Goal: Communication & Community: Share content

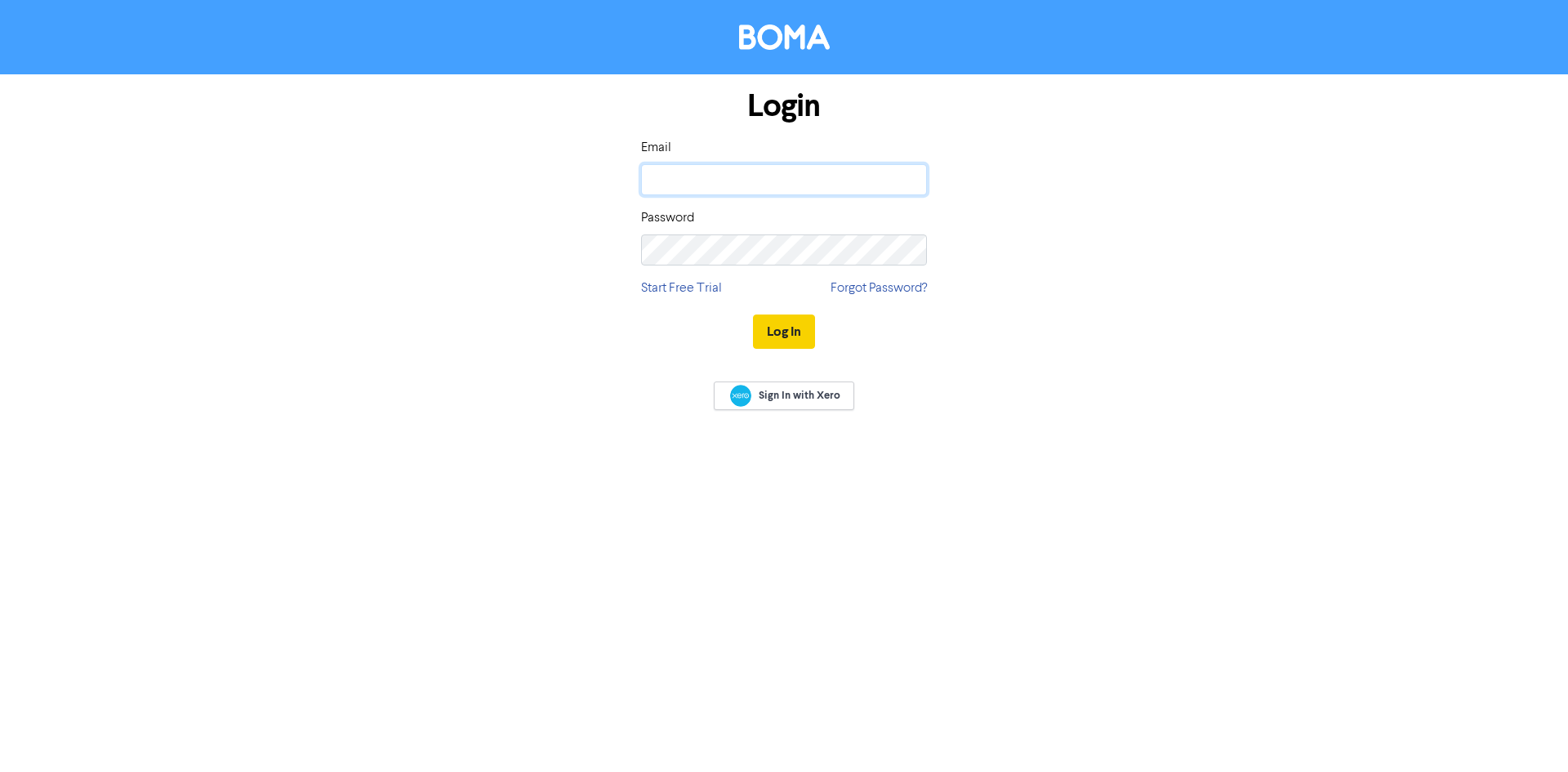
type input "andrew.baird@bomamarketing.com"
click at [791, 336] on button "Log In" at bounding box center [783, 331] width 62 height 34
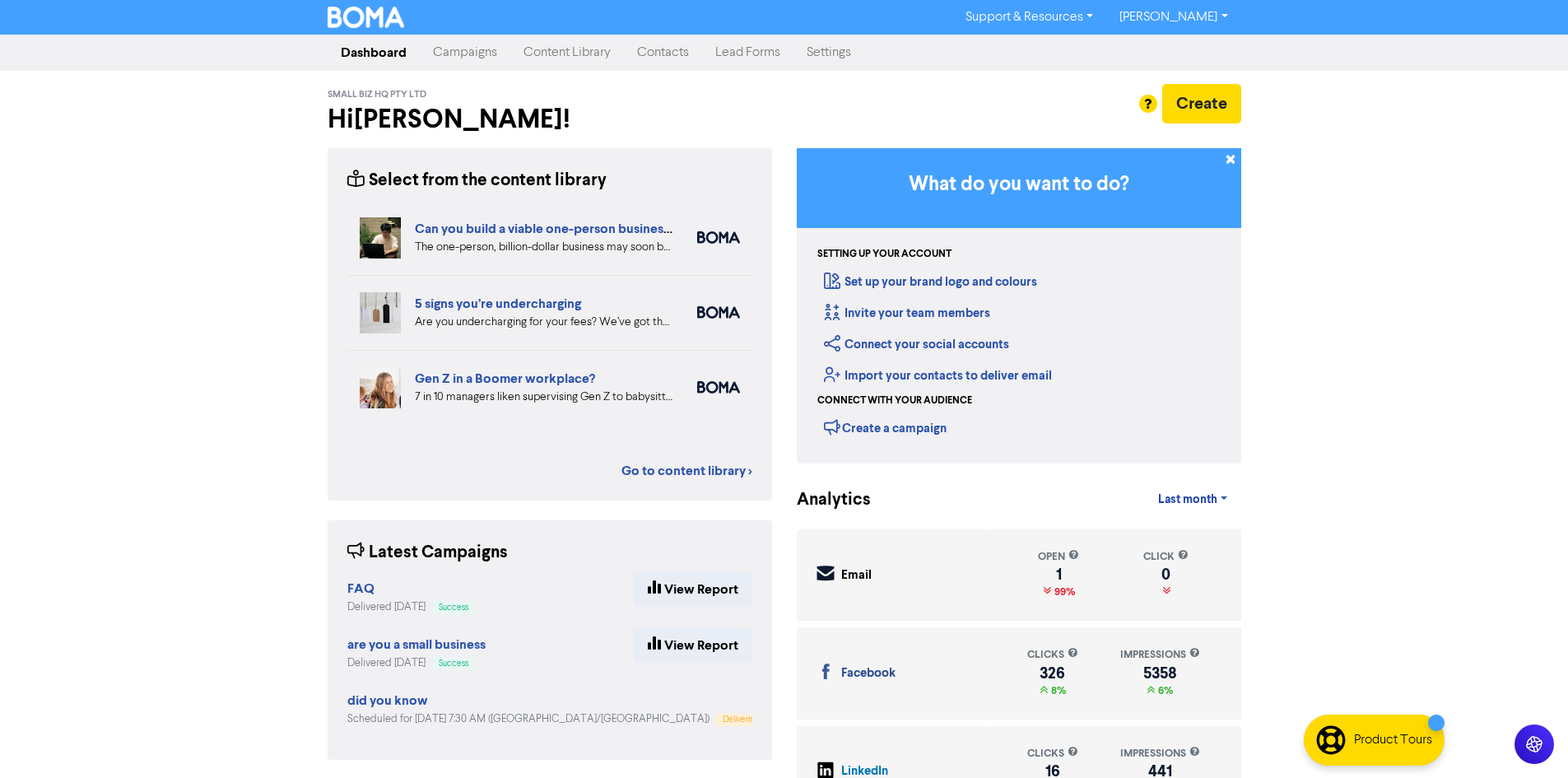
click at [809, 45] on link "Settings" at bounding box center [829, 53] width 71 height 33
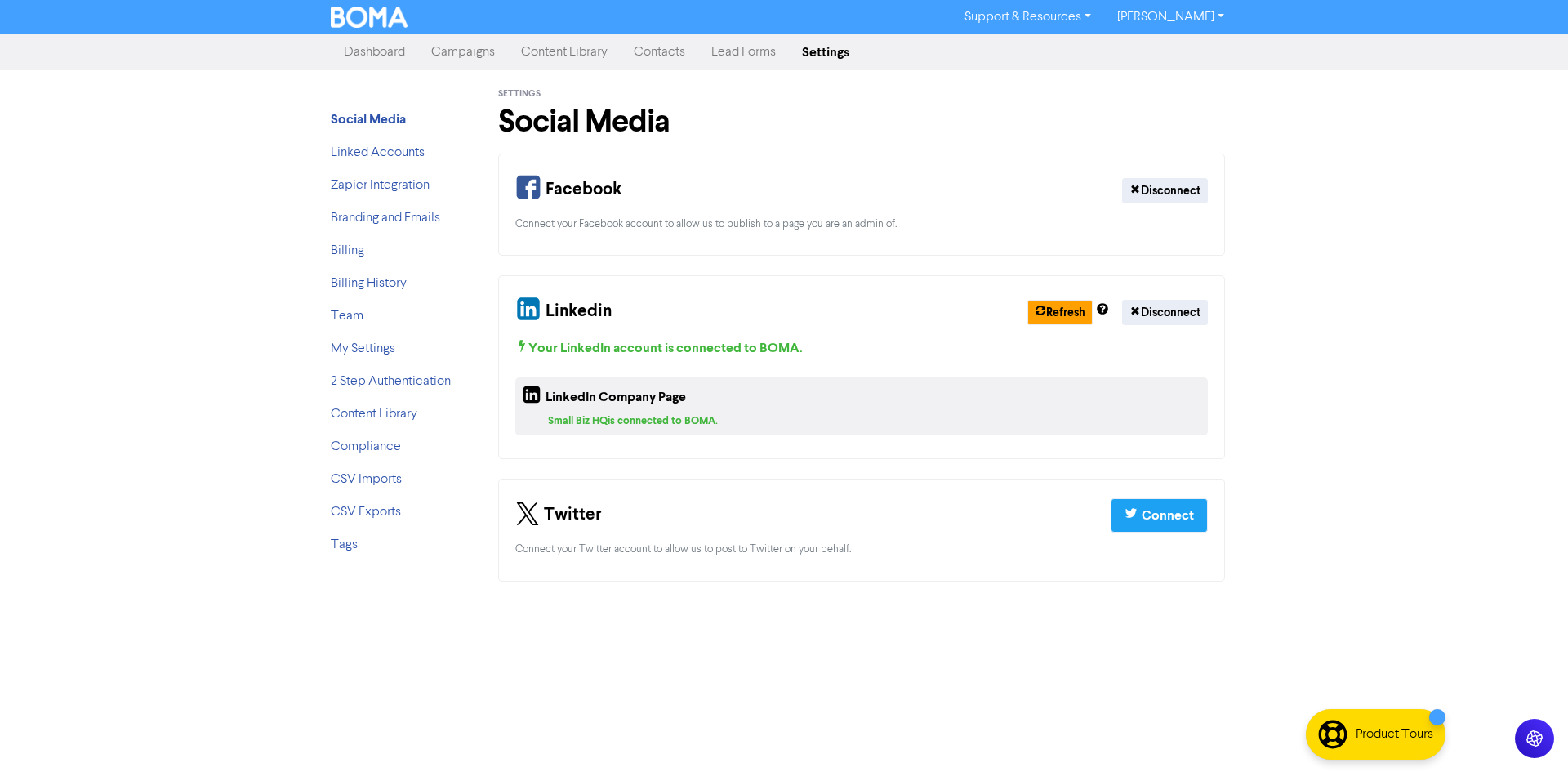
click at [468, 52] on link "Campaigns" at bounding box center [463, 52] width 90 height 33
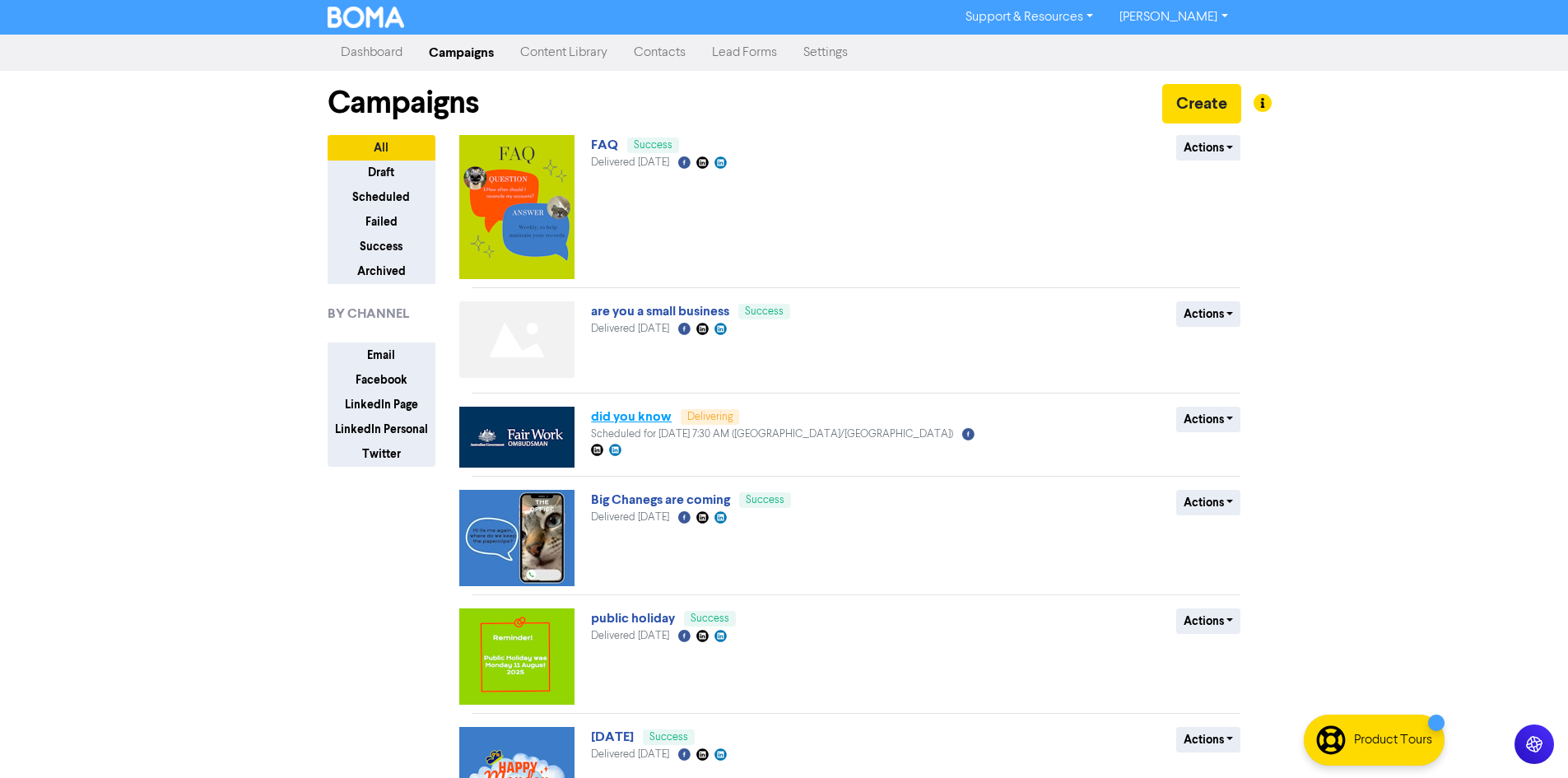
click at [635, 417] on link "did you know" at bounding box center [631, 417] width 81 height 17
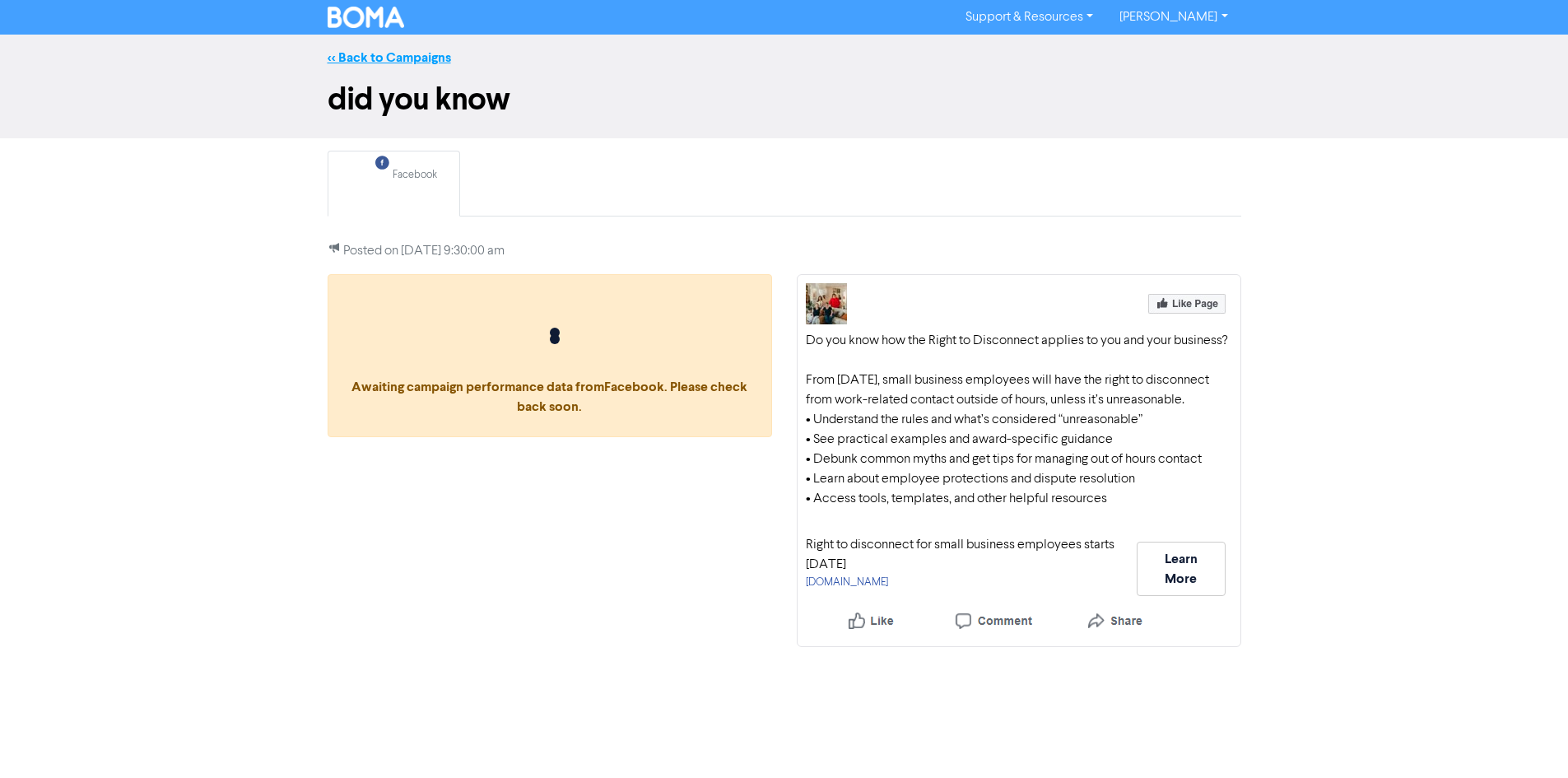
click at [419, 63] on link "<< Back to Campaigns" at bounding box center [389, 57] width 124 height 17
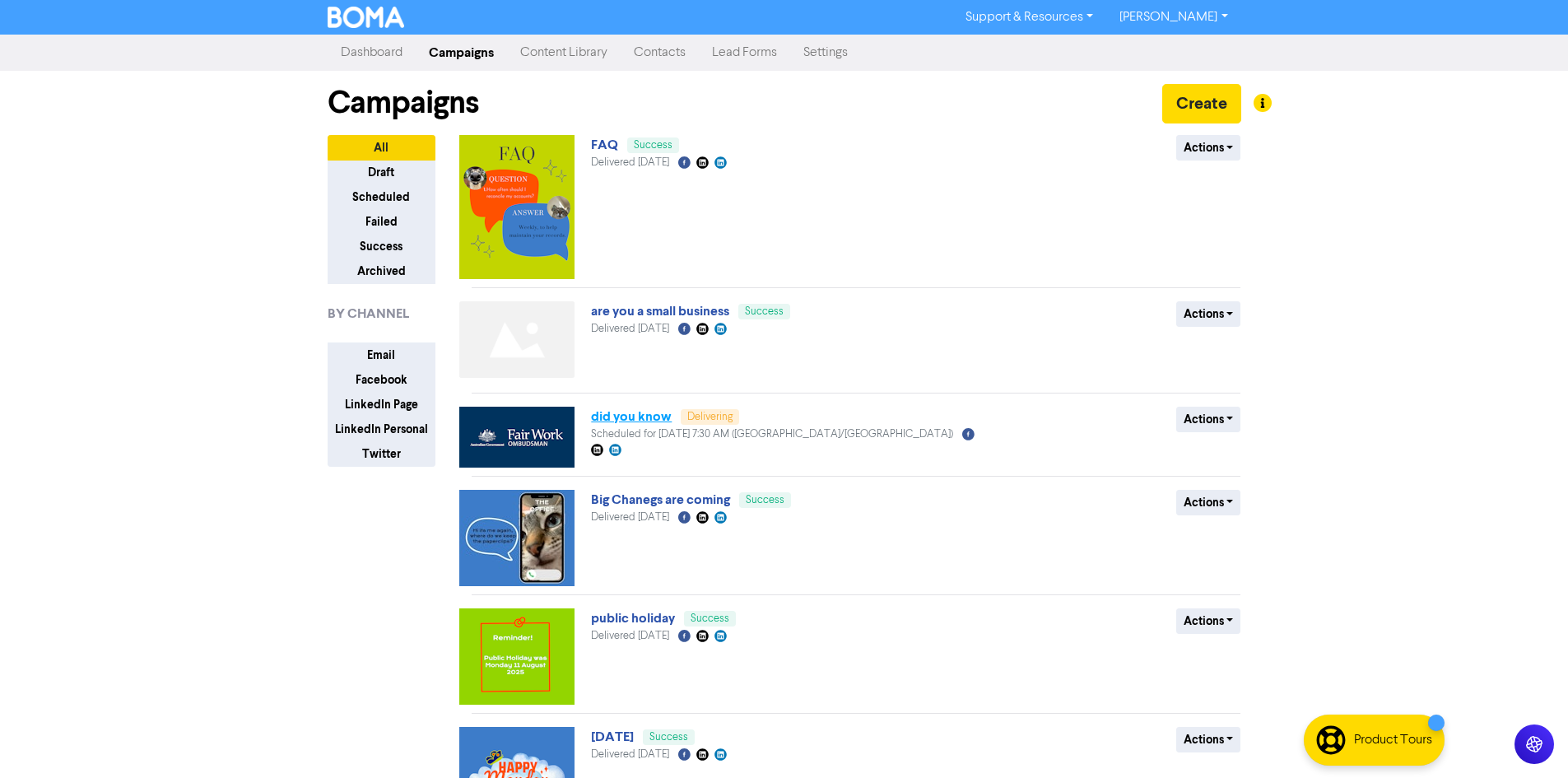
click at [645, 419] on link "did you know" at bounding box center [631, 417] width 81 height 17
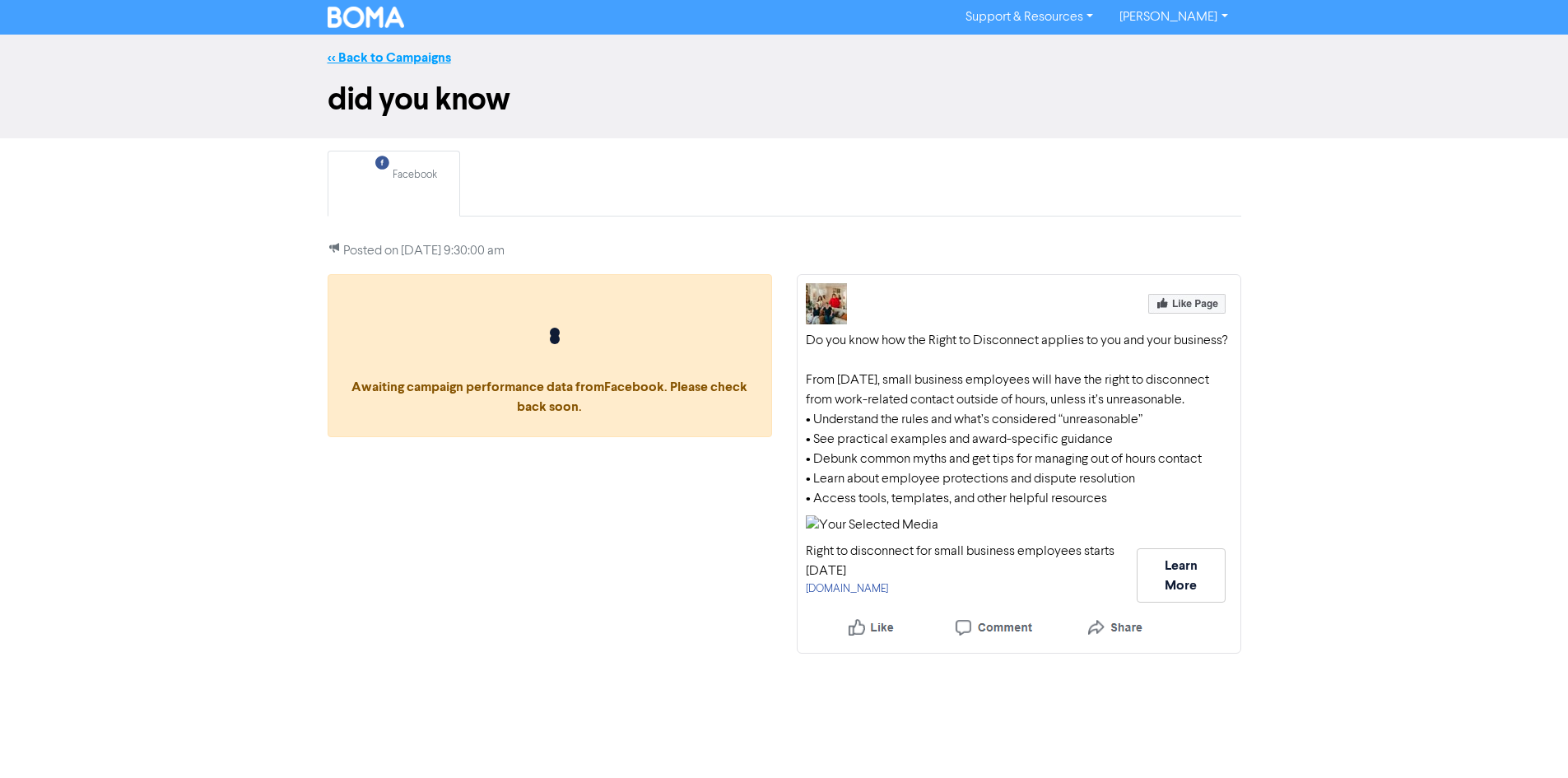
click at [417, 56] on link "<< Back to Campaigns" at bounding box center [389, 57] width 124 height 17
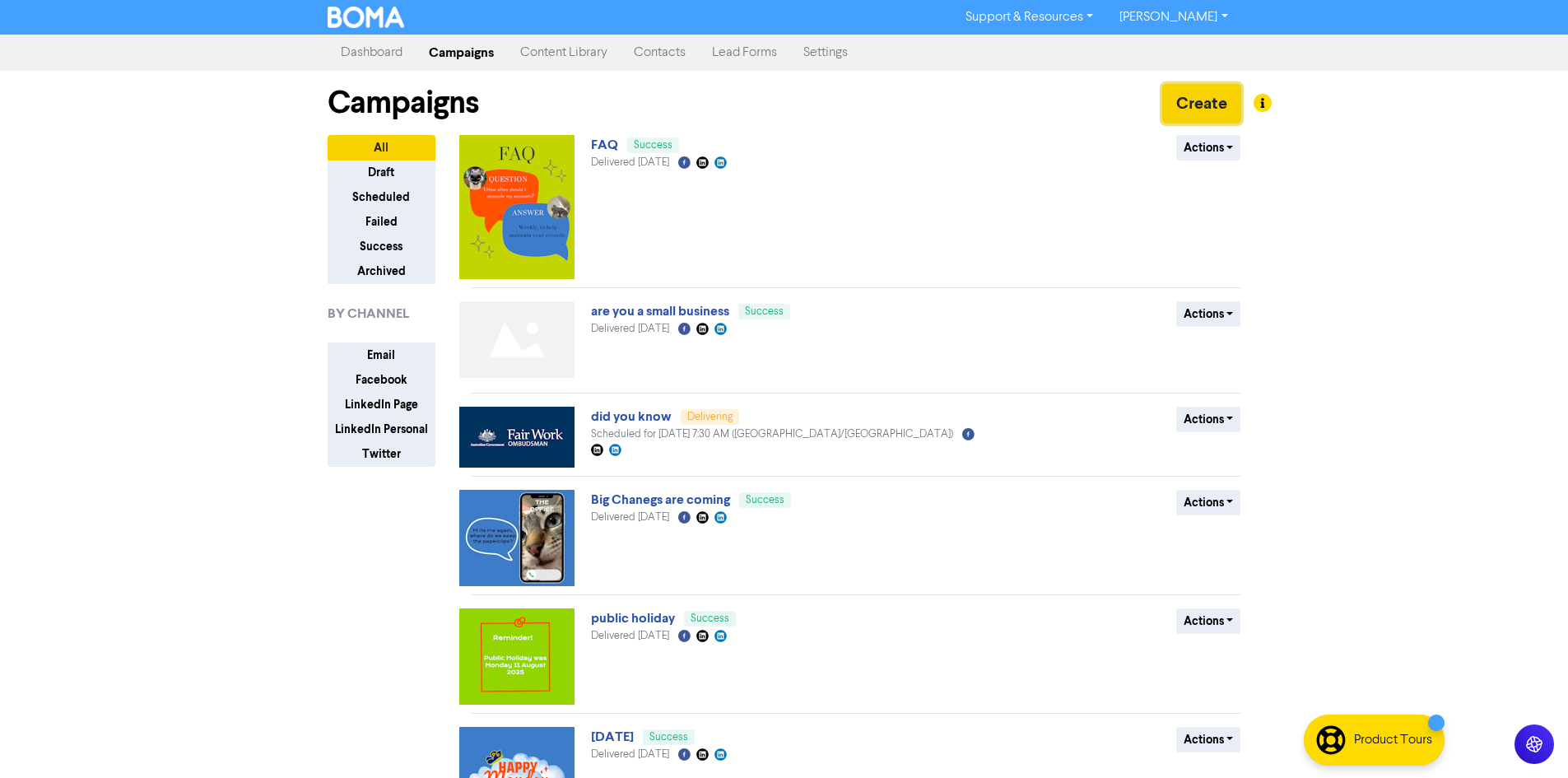
click at [1198, 98] on button "Create" at bounding box center [1201, 103] width 79 height 39
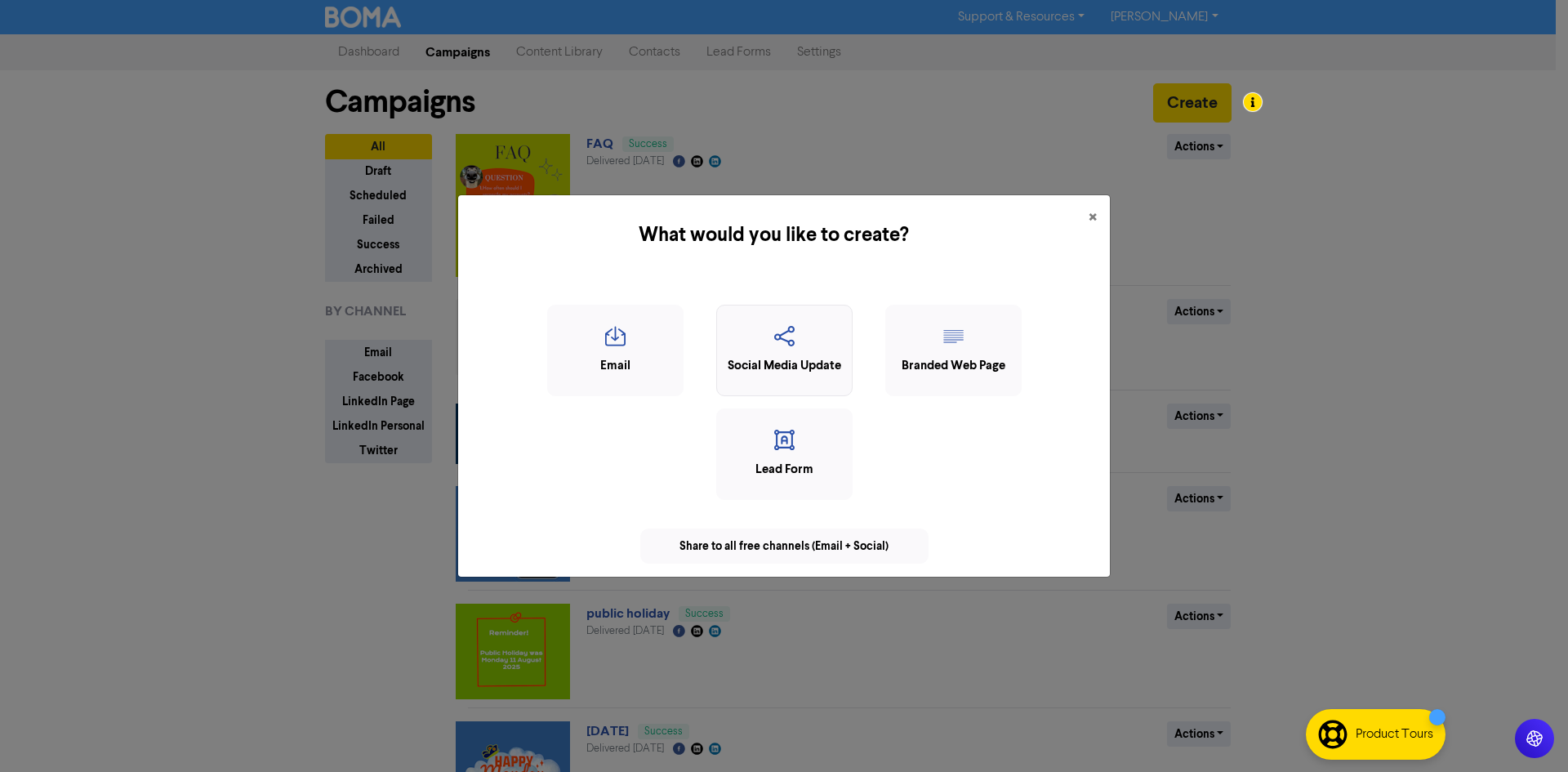
click at [800, 352] on icon "button" at bounding box center [785, 342] width 118 height 31
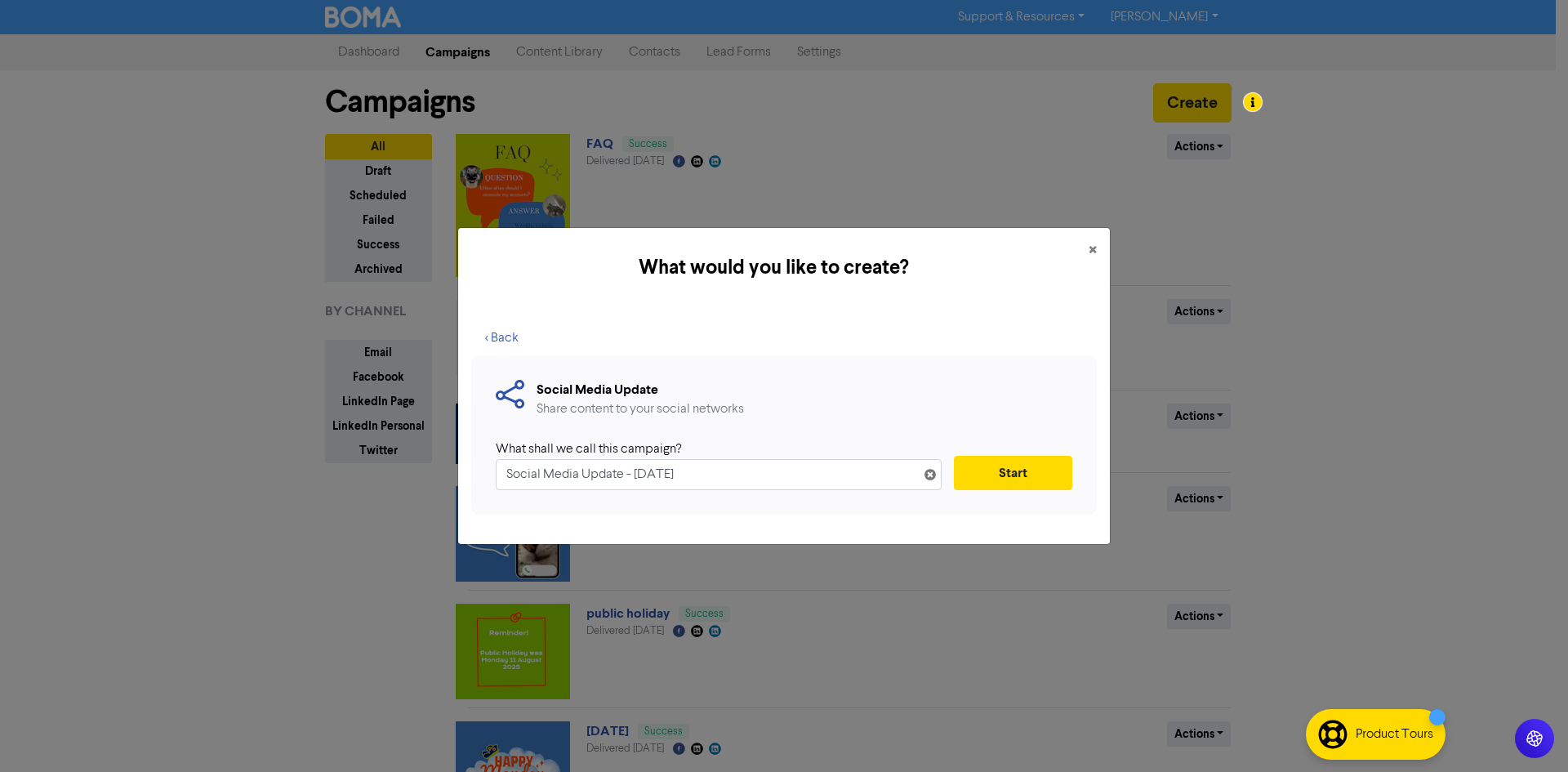
drag, startPoint x: 730, startPoint y: 473, endPoint x: 524, endPoint y: 493, distance: 207.0
click at [524, 493] on div "Social Media Update Share content to your social networks What shall we call th…" at bounding box center [784, 434] width 626 height 159
type input "did you know"
click at [1027, 481] on button "Start" at bounding box center [1013, 473] width 118 height 34
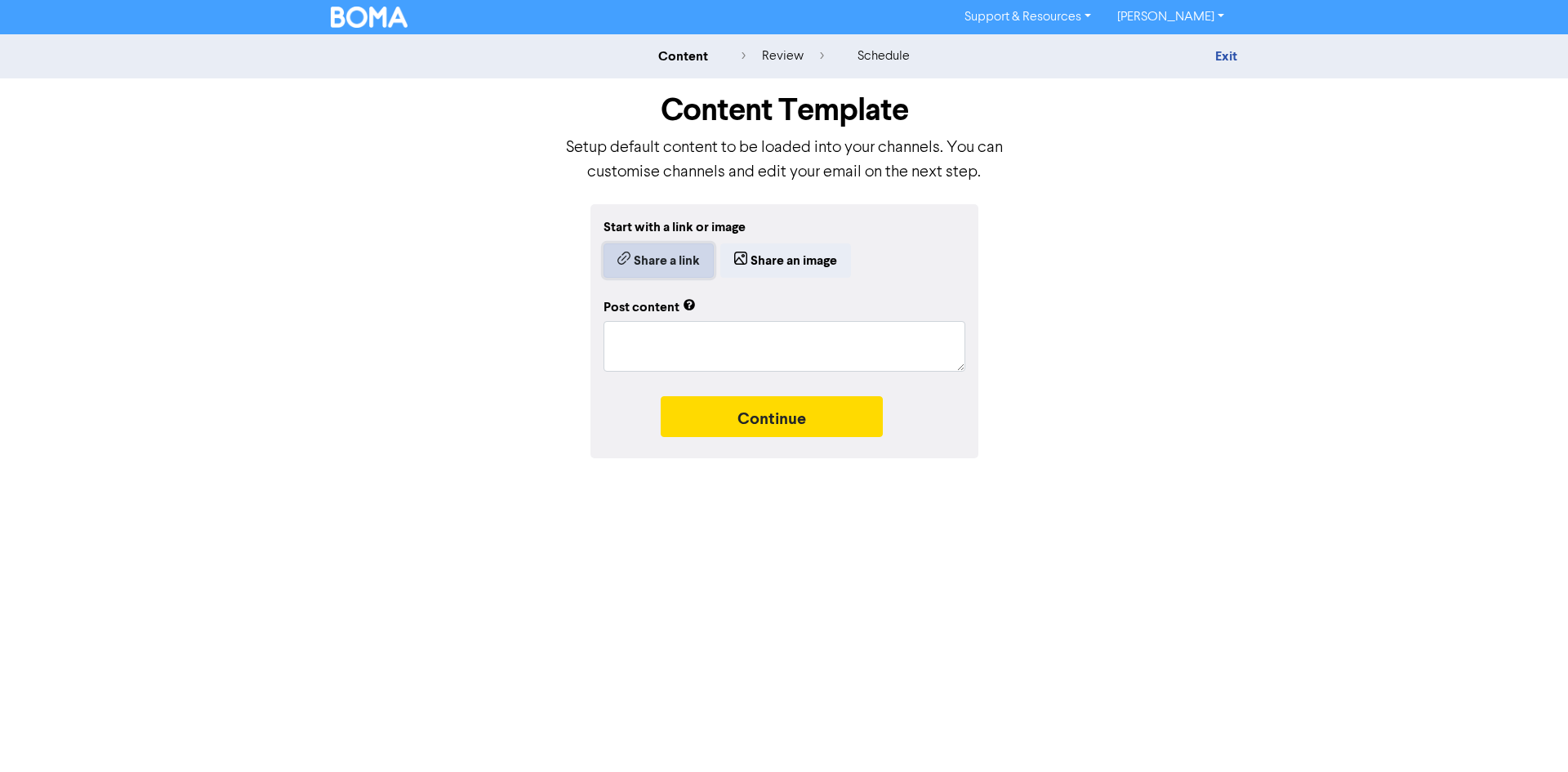
click at [672, 268] on button "Share a link" at bounding box center [659, 260] width 111 height 34
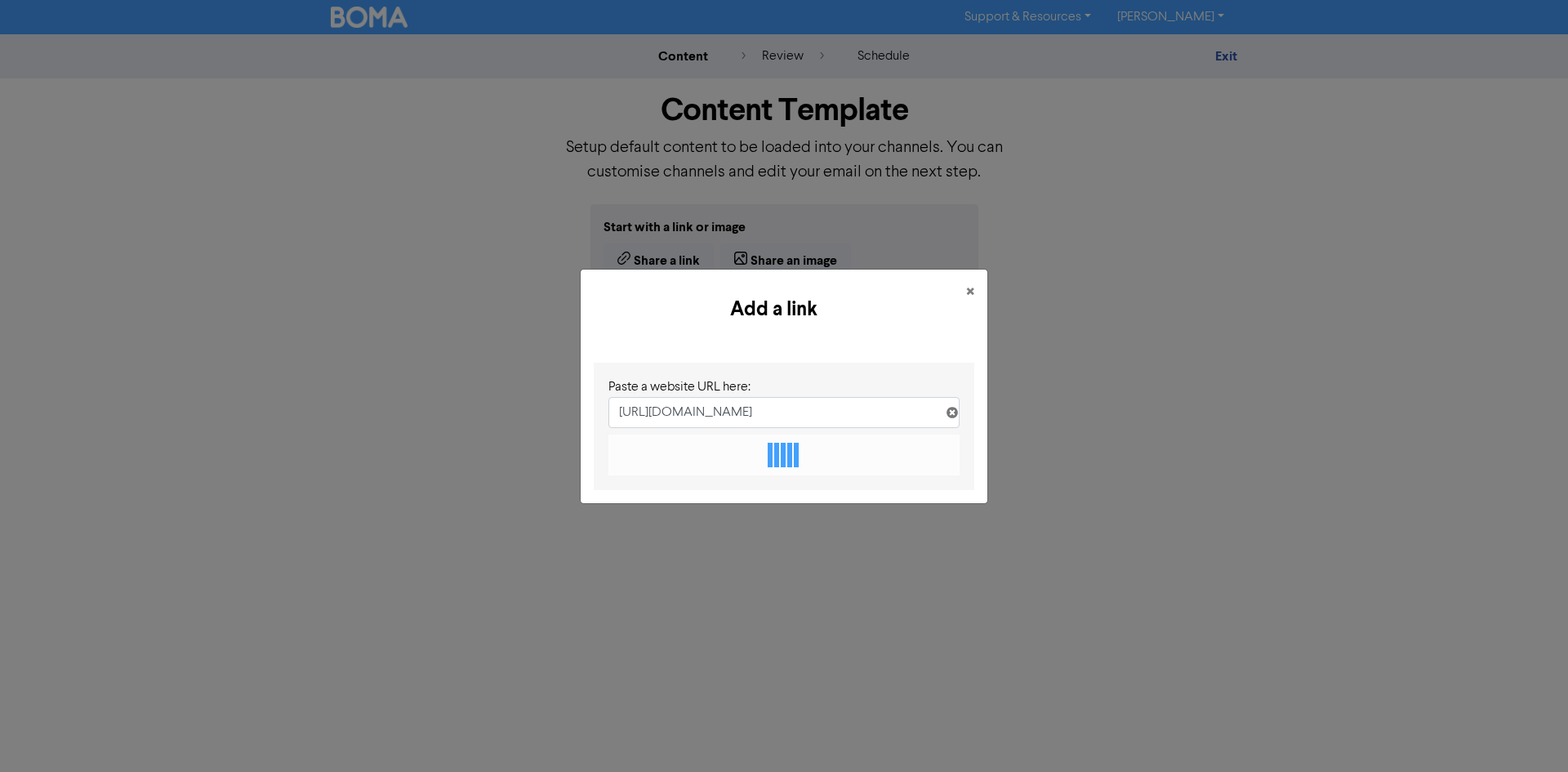
scroll to position [0, 318]
type input "[URL][DOMAIN_NAME]"
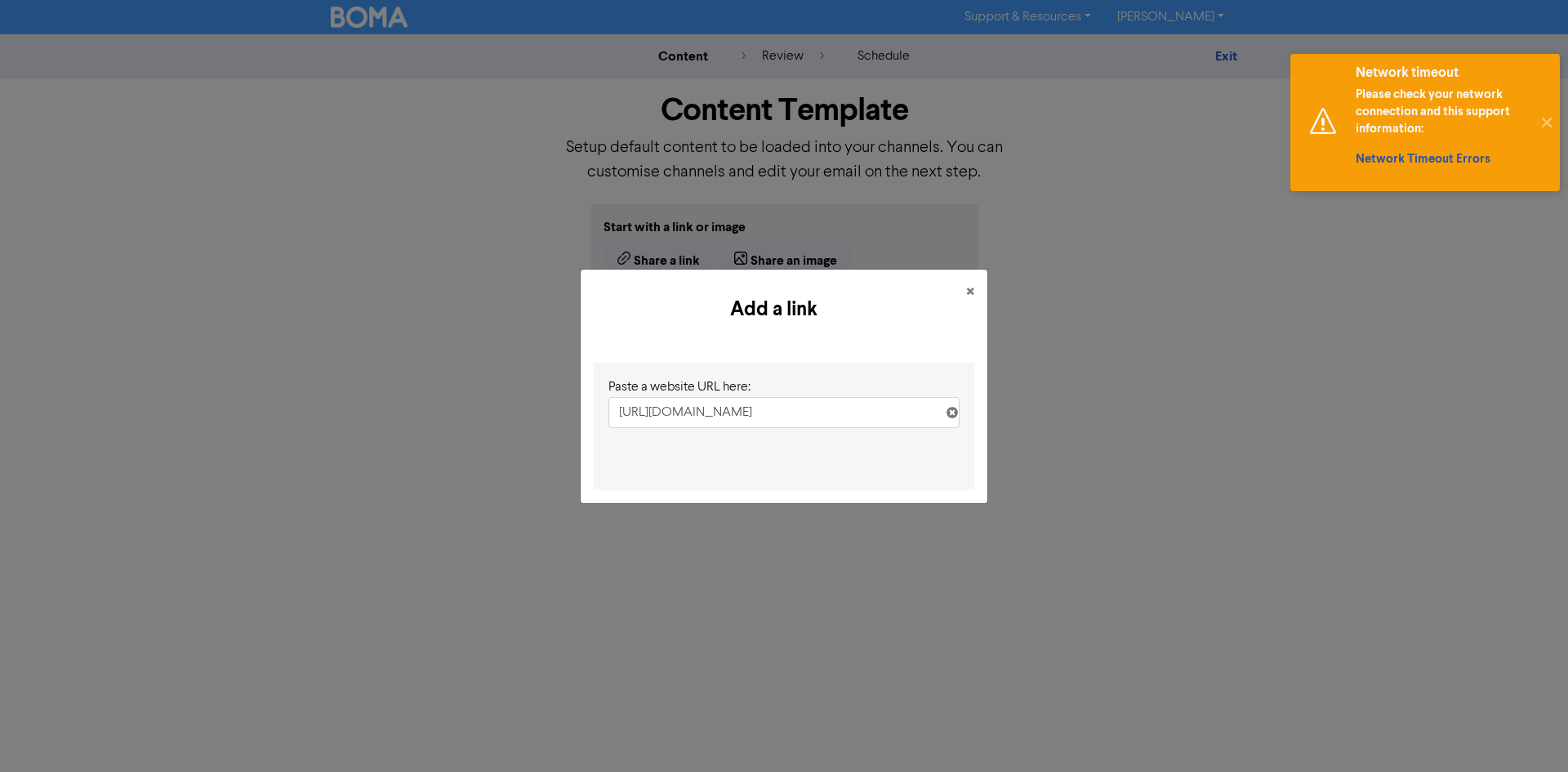
scroll to position [0, 0]
click at [972, 296] on span "×" at bounding box center [969, 292] width 8 height 24
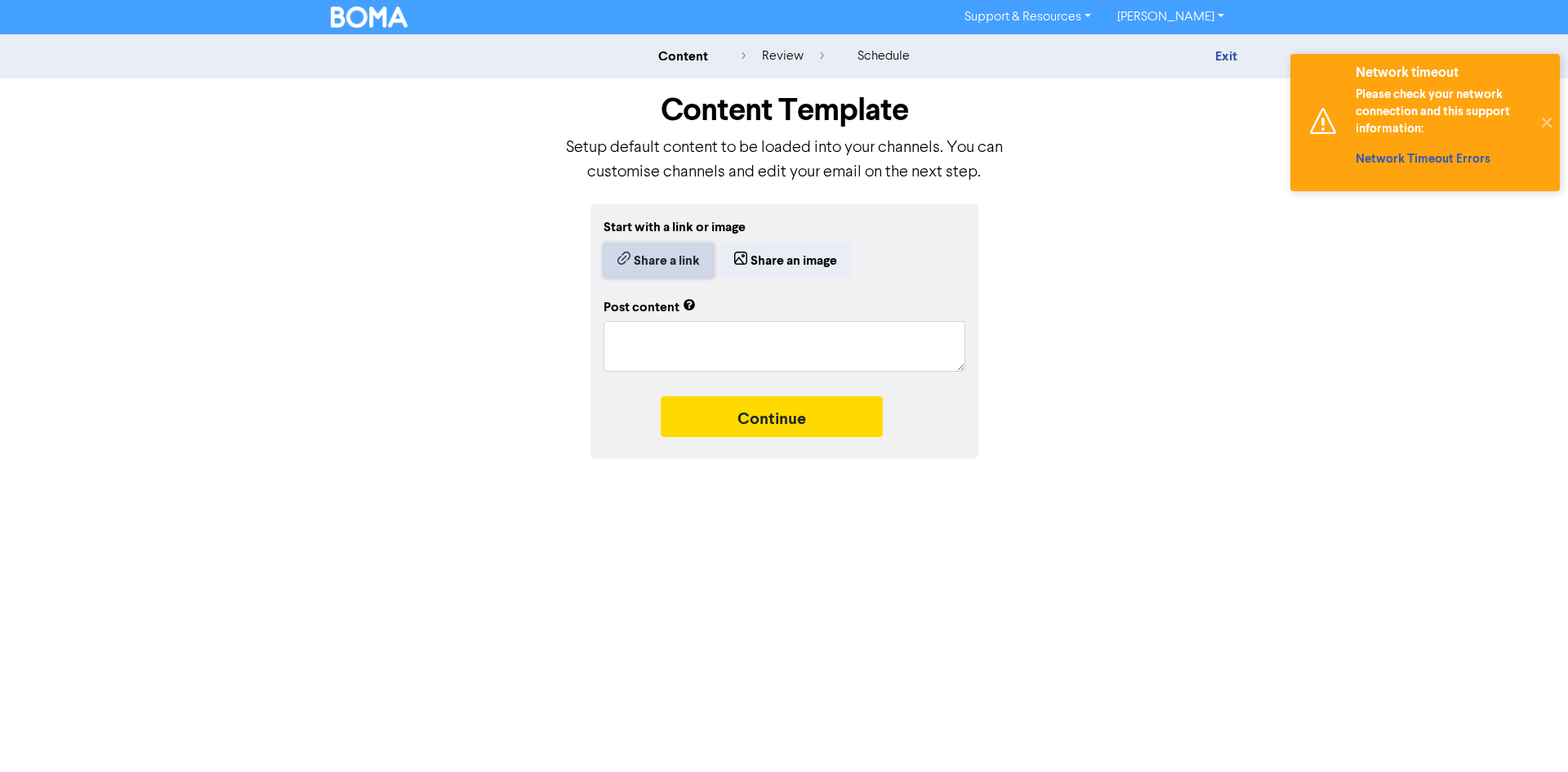
click at [664, 258] on button "Share a link" at bounding box center [659, 260] width 111 height 34
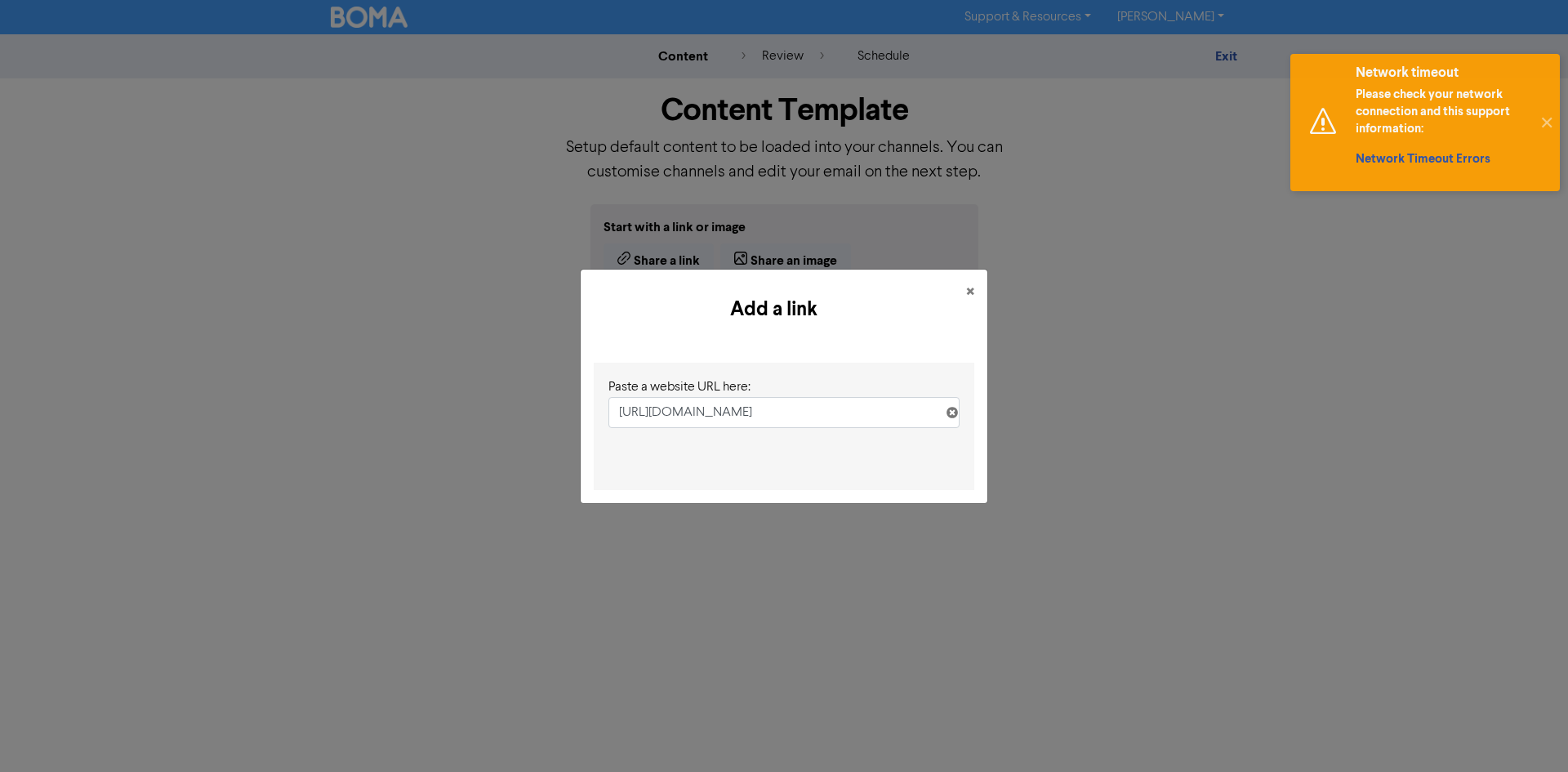
click at [753, 420] on input "[URL][DOMAIN_NAME]" at bounding box center [784, 413] width 352 height 31
click at [958, 414] on div "[URL][DOMAIN_NAME]" at bounding box center [784, 413] width 352 height 31
click at [949, 413] on icon at bounding box center [952, 415] width 13 height 13
click at [880, 416] on input "text" at bounding box center [784, 413] width 352 height 31
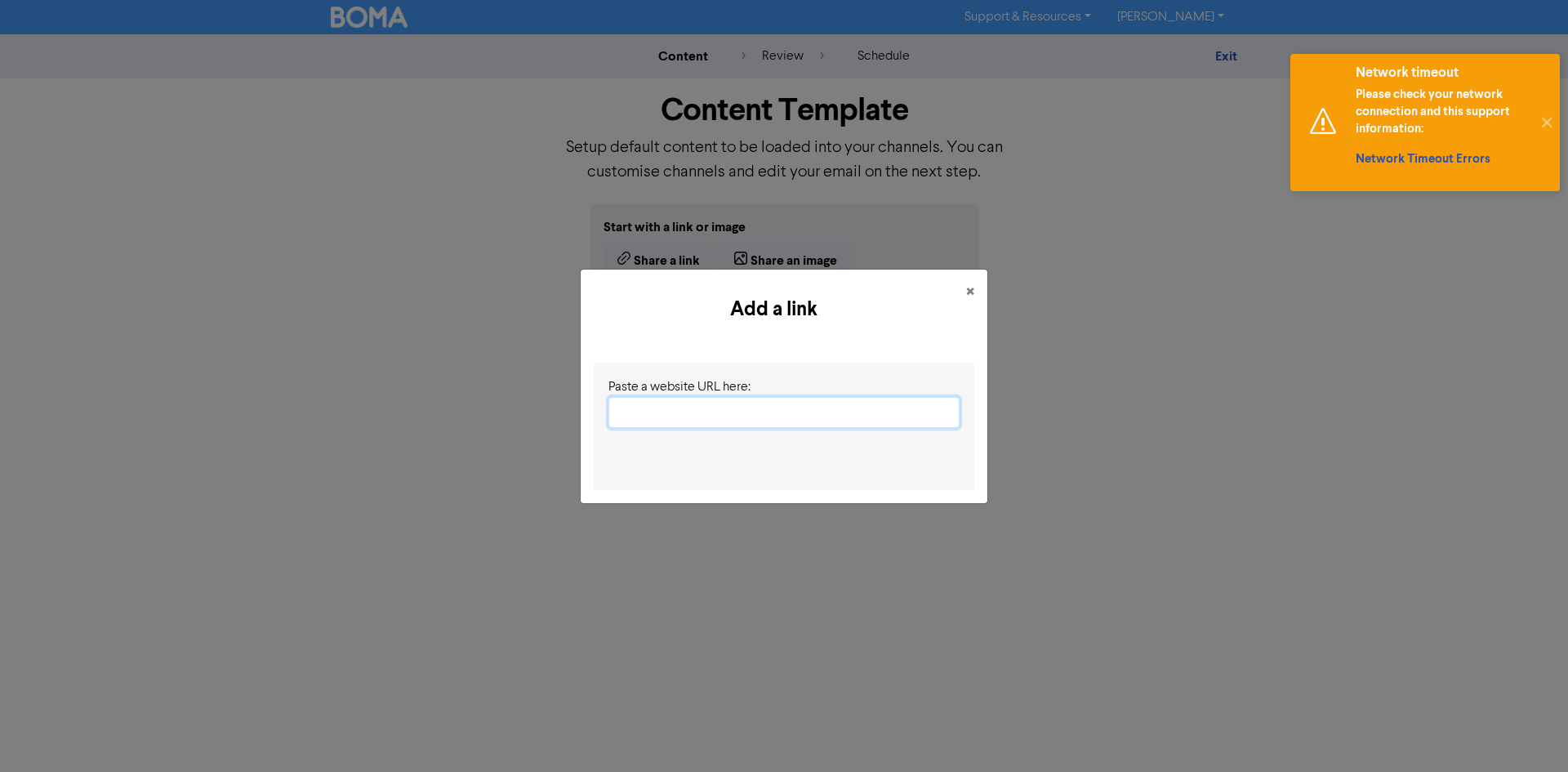
paste input "[URL][DOMAIN_NAME]"
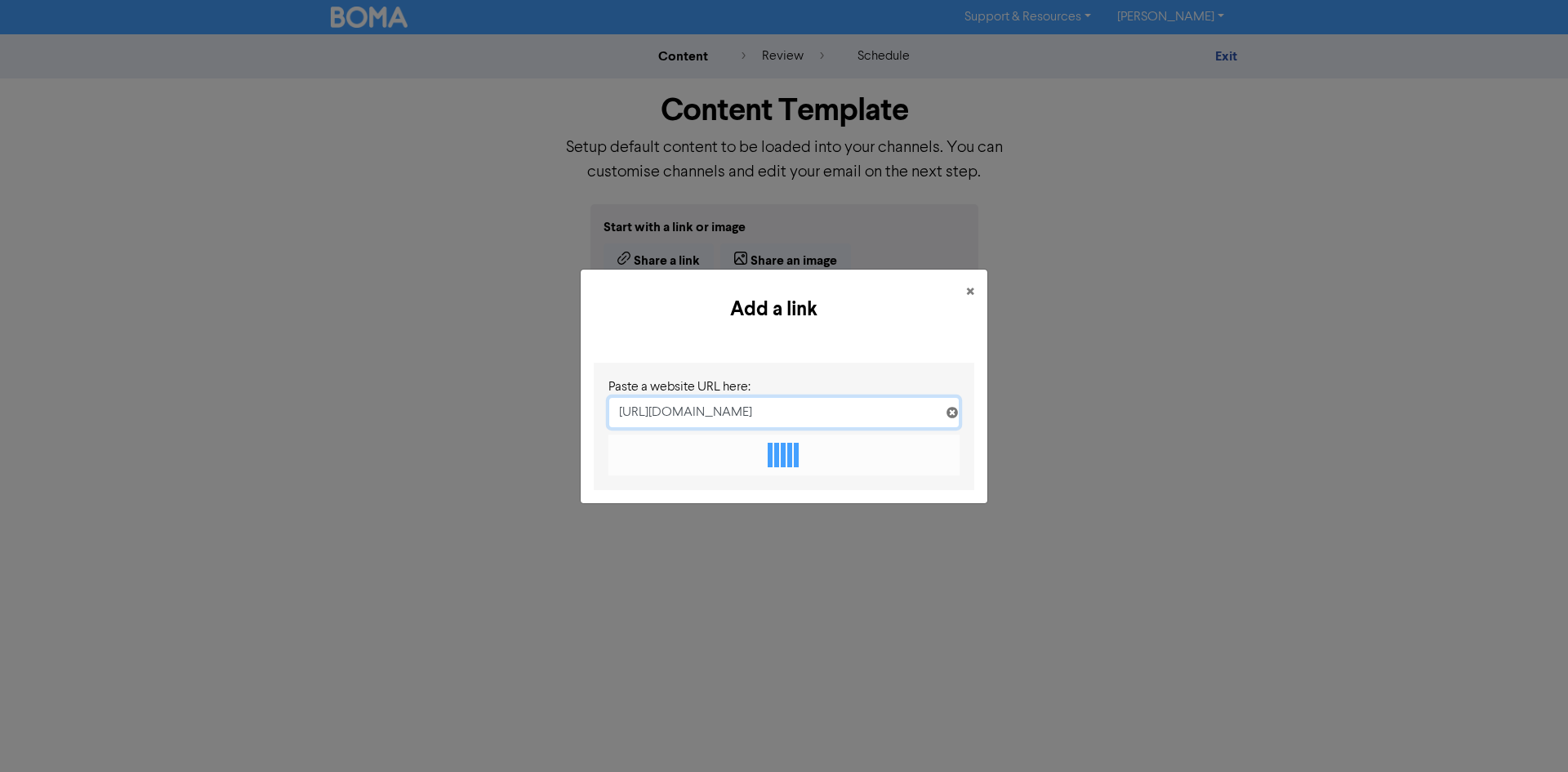
type input "[URL][DOMAIN_NAME]"
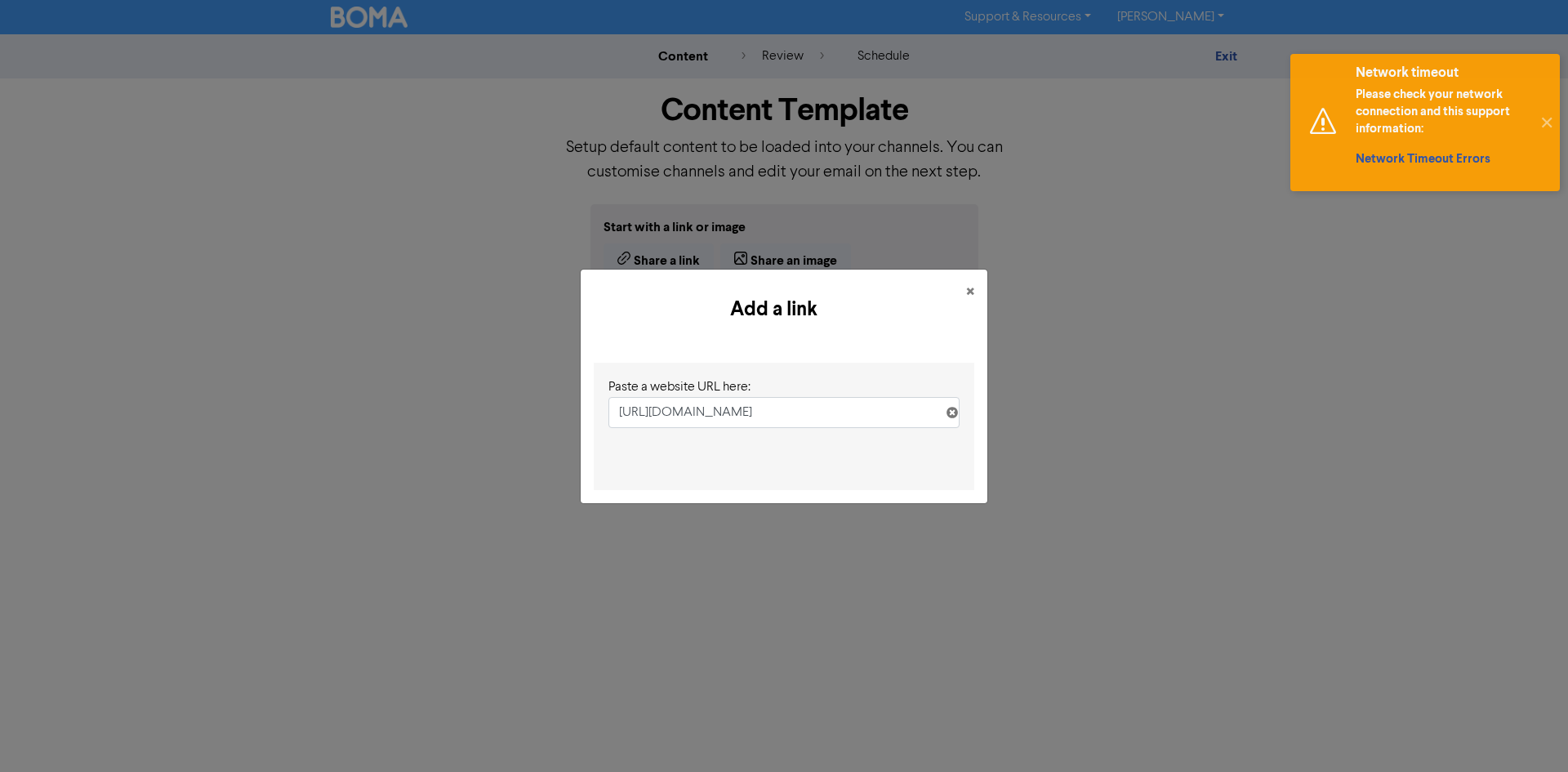
click at [1214, 482] on div "Add a link × Paste a website URL here: https://www.fairwork.gov.au/newsroom/new…" at bounding box center [784, 386] width 1568 height 772
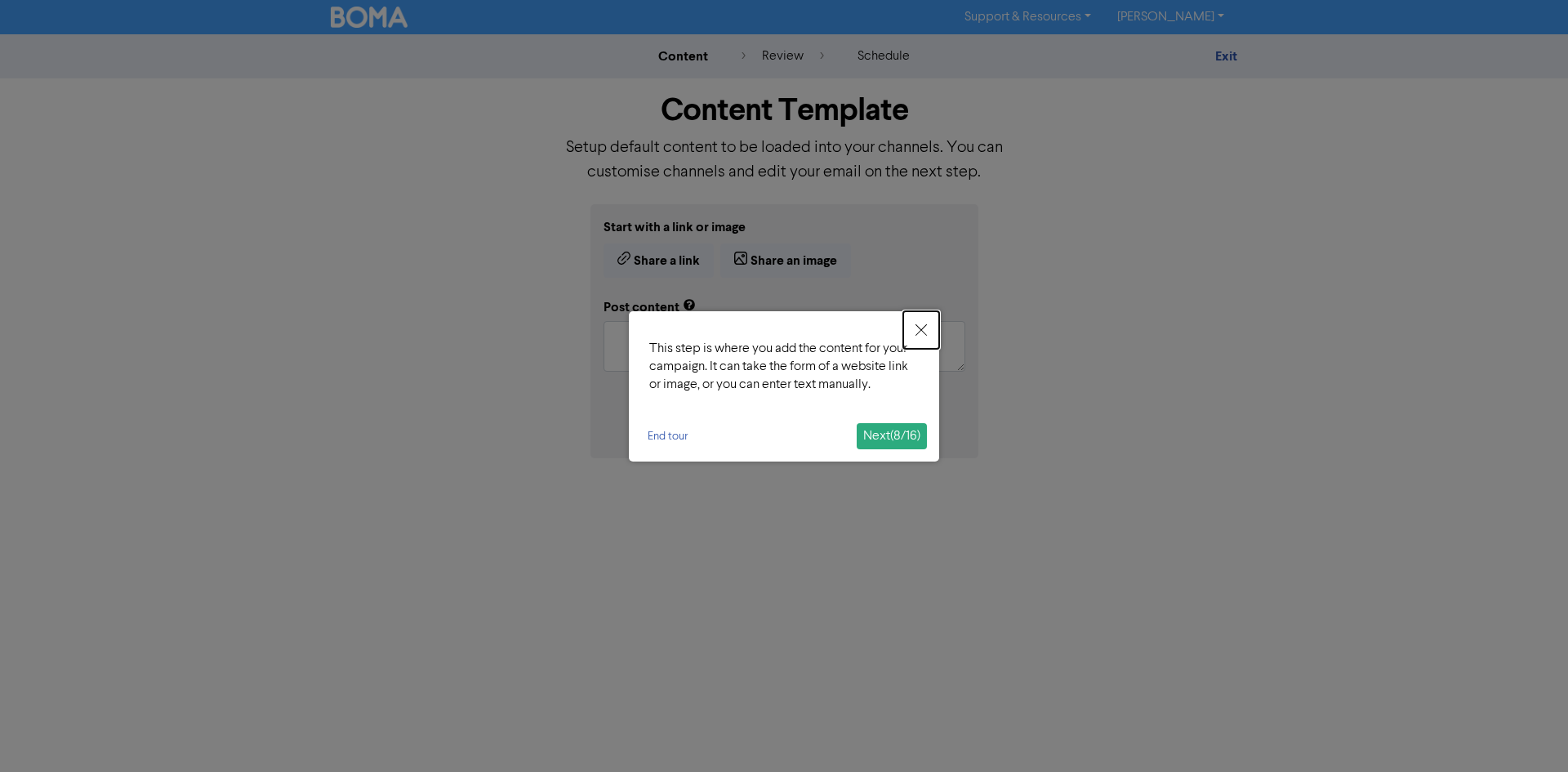
click at [918, 328] on icon "Close" at bounding box center [921, 329] width 11 height 11
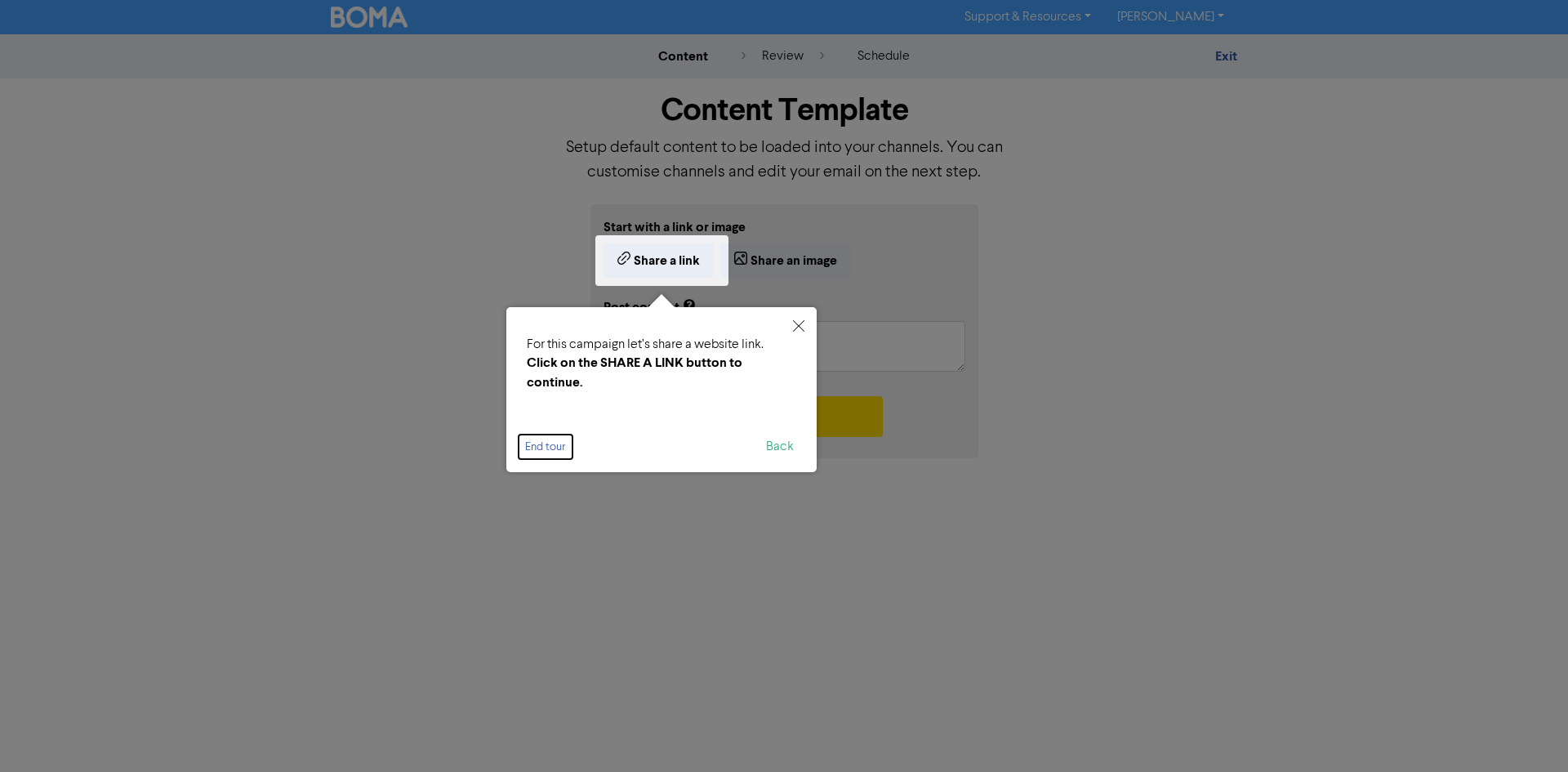
click at [553, 447] on button "End tour" at bounding box center [546, 446] width 54 height 24
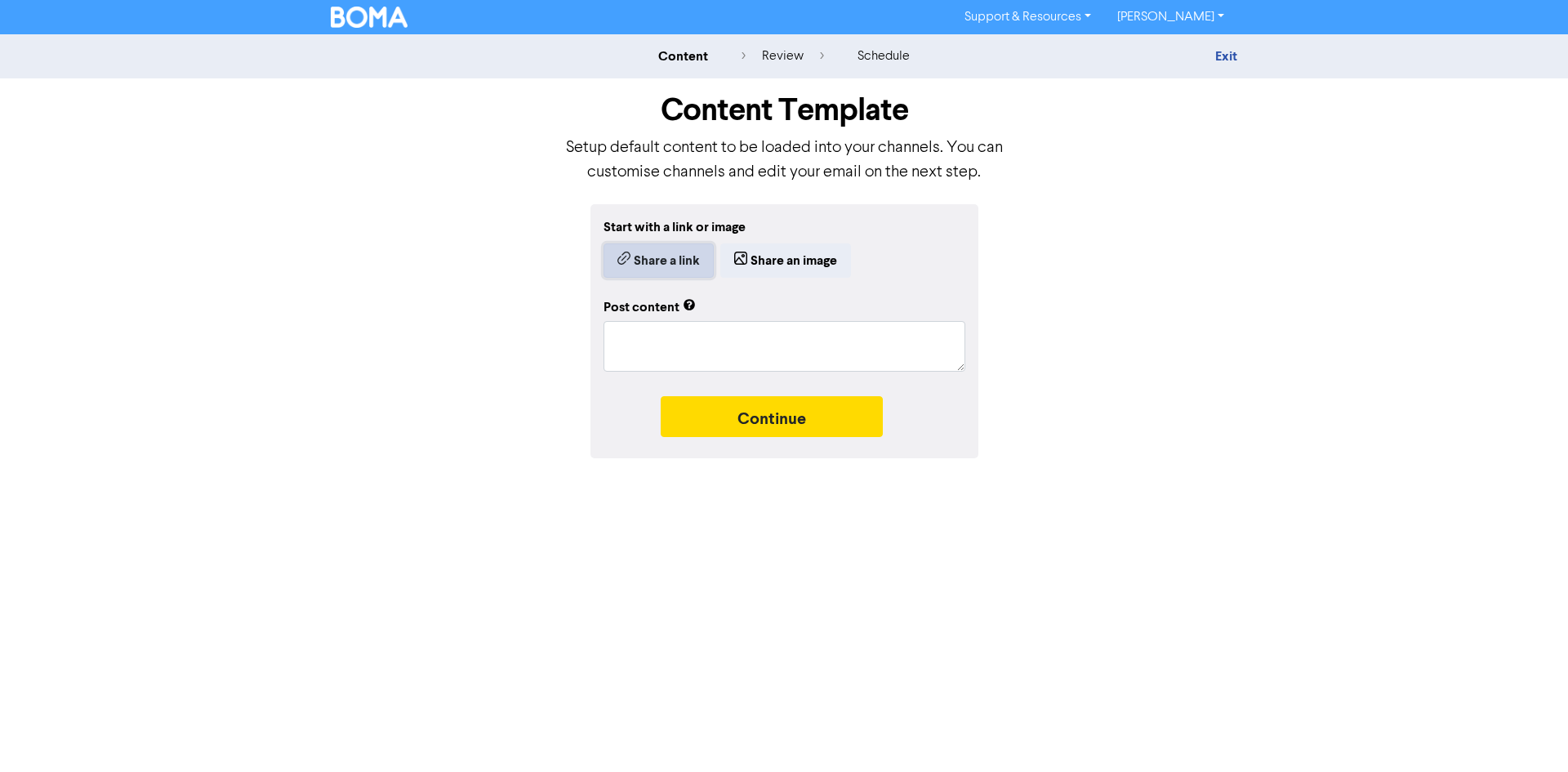
click at [660, 263] on button "Share a link" at bounding box center [659, 260] width 111 height 34
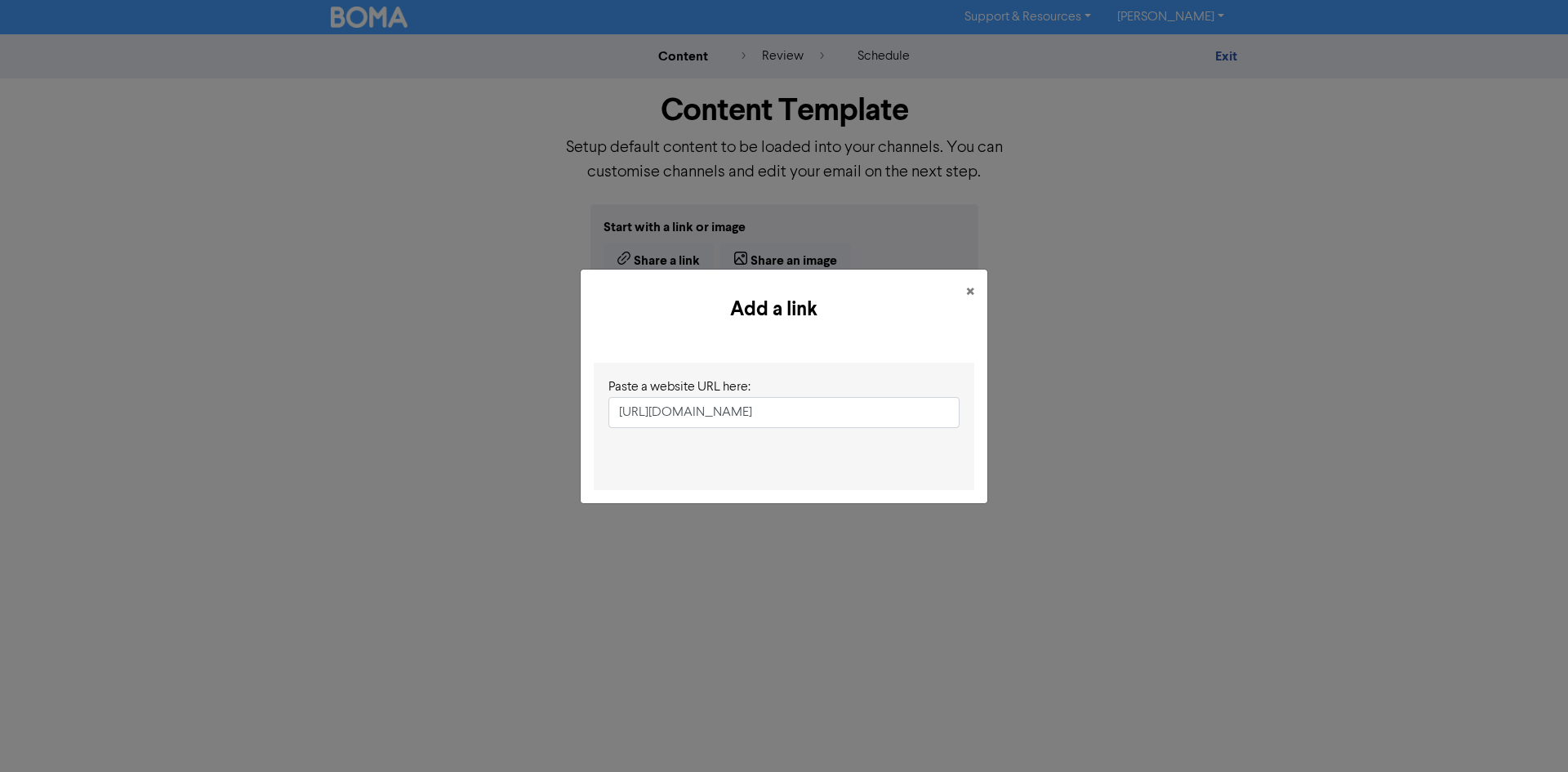
scroll to position [0, 318]
type input "[URL][DOMAIN_NAME]"
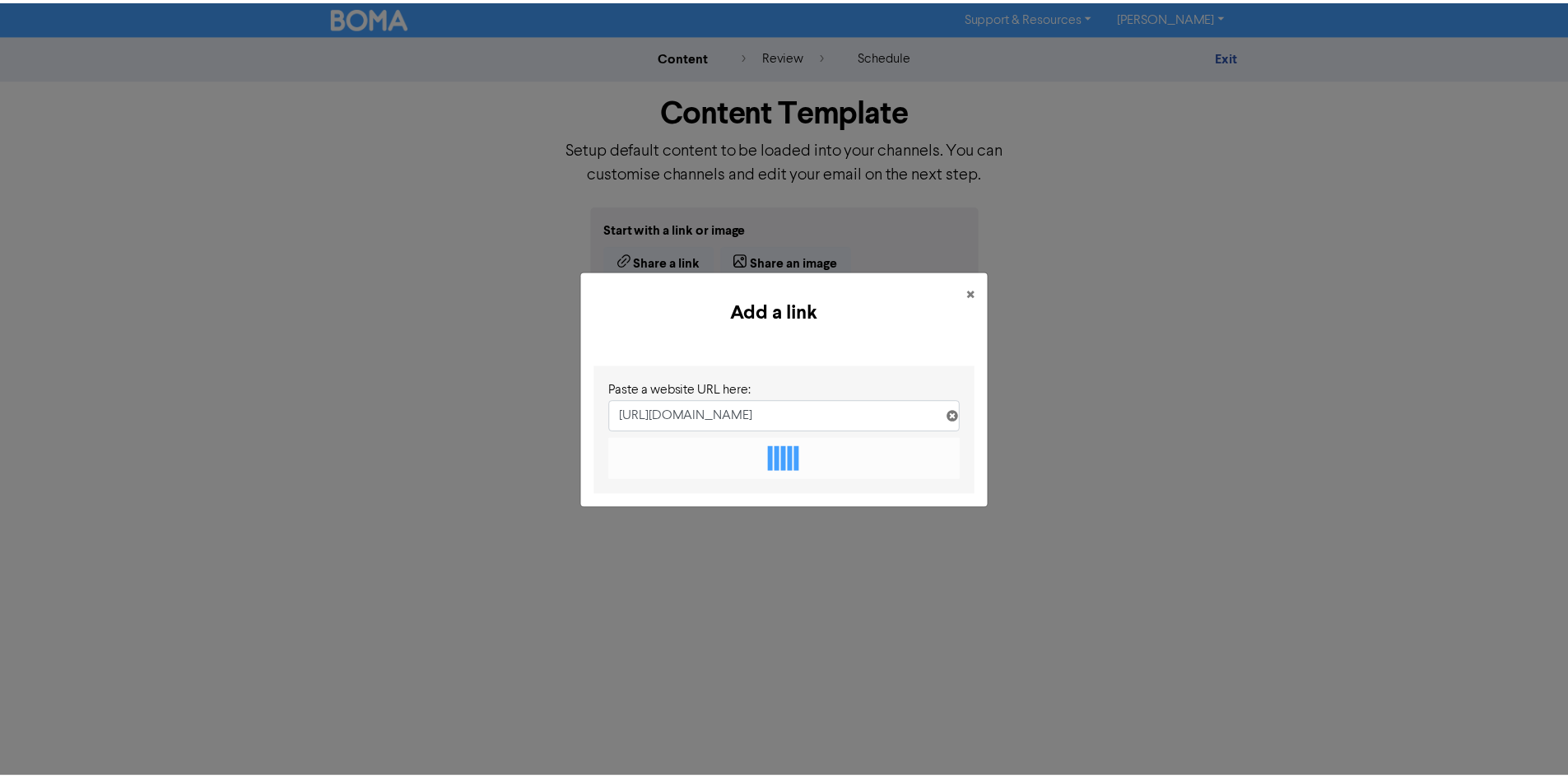
scroll to position [0, 0]
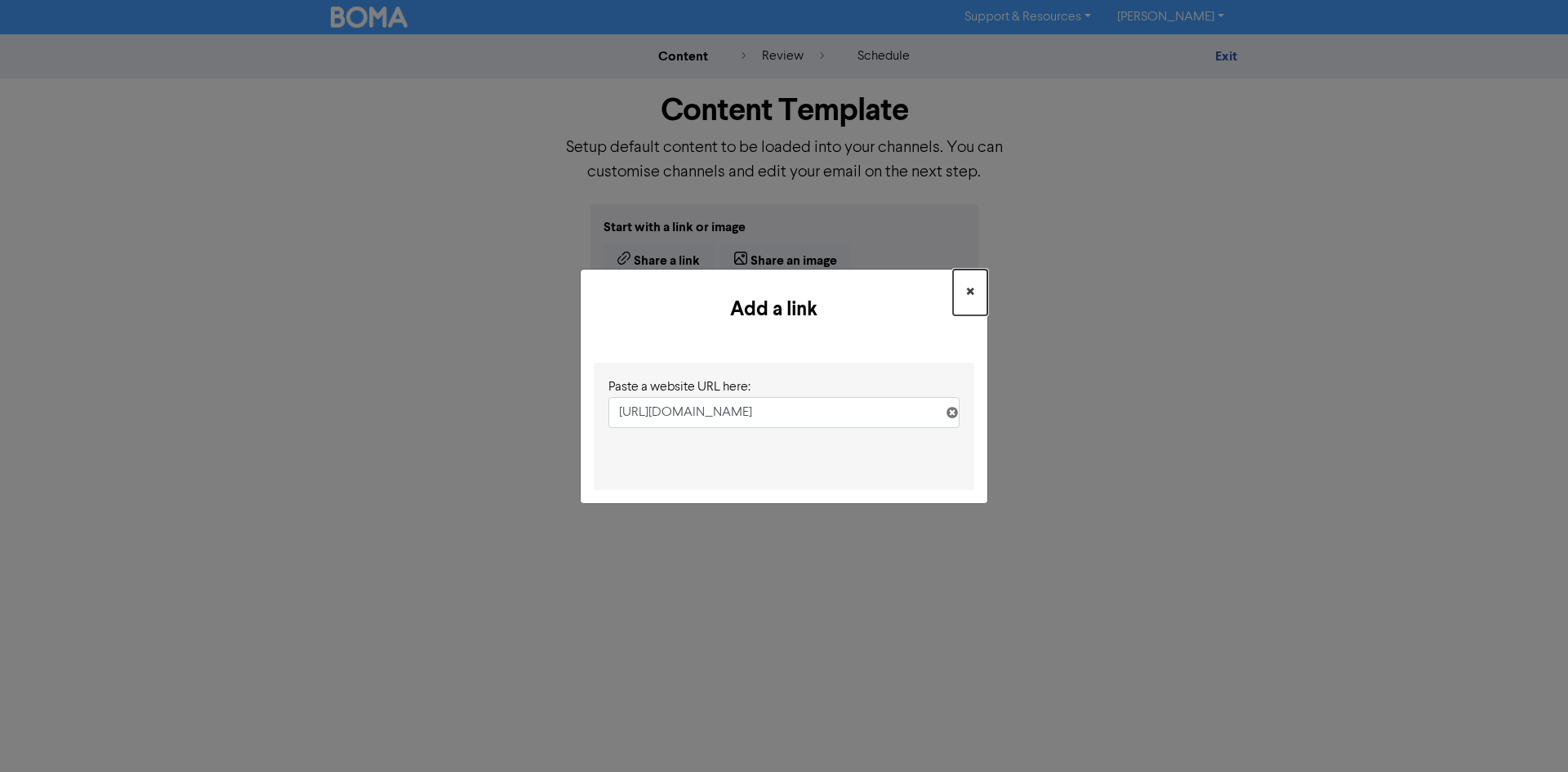
click at [975, 292] on button "×" at bounding box center [969, 292] width 34 height 46
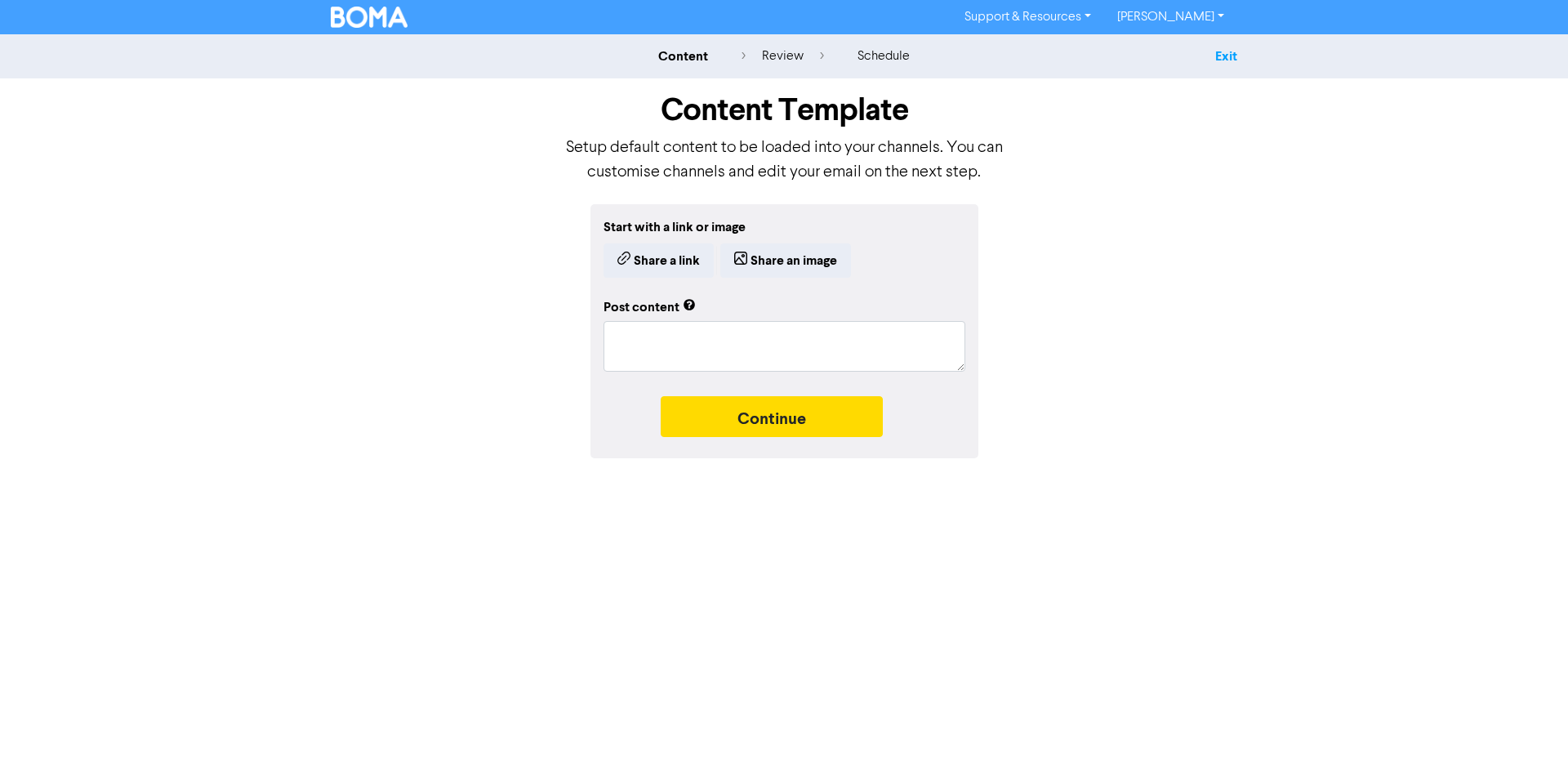
click at [1226, 60] on link "Exit" at bounding box center [1226, 56] width 22 height 17
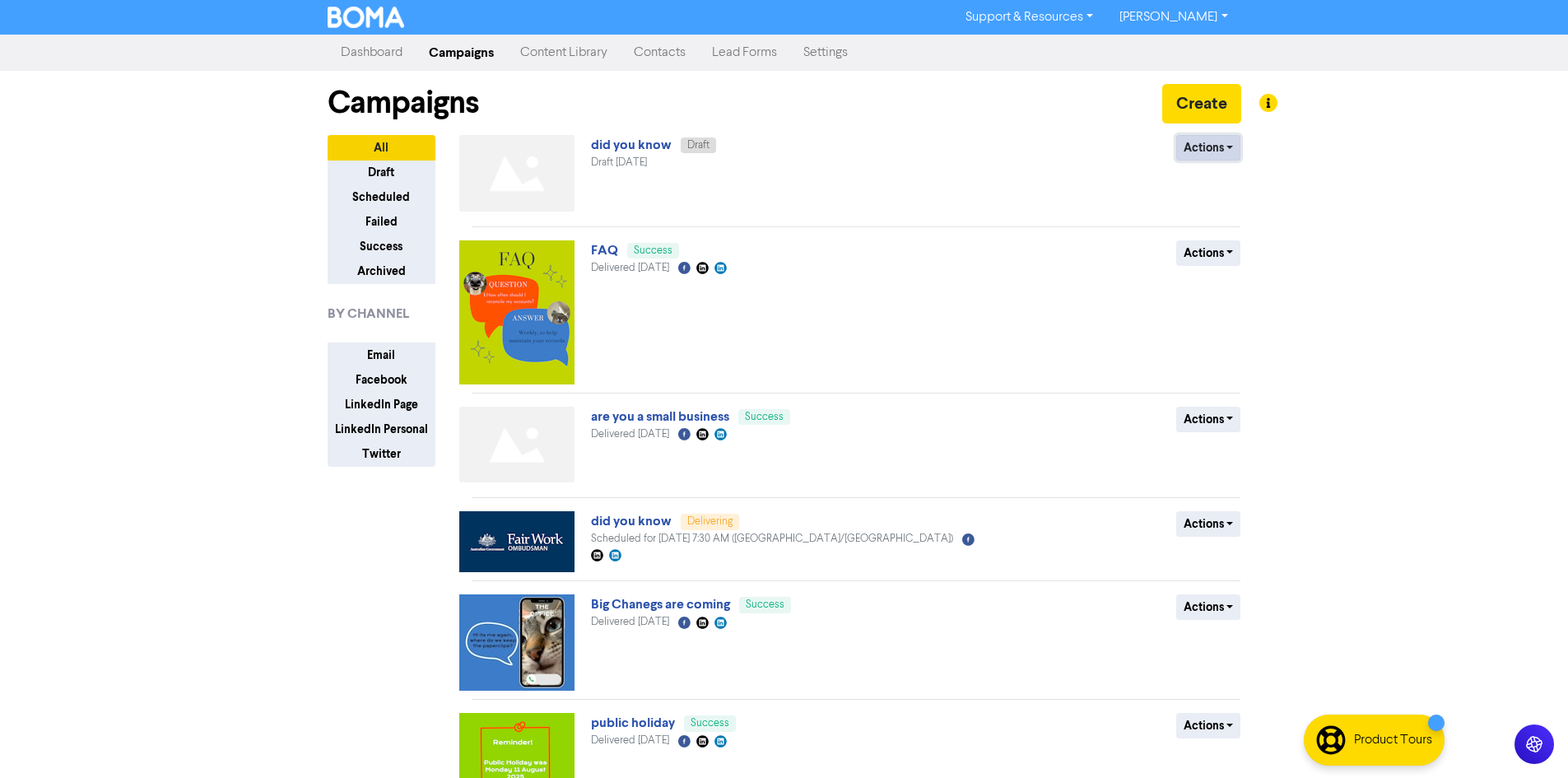
click at [1196, 145] on button "Actions" at bounding box center [1208, 147] width 65 height 25
click at [1213, 182] on button "Delete" at bounding box center [1242, 182] width 130 height 26
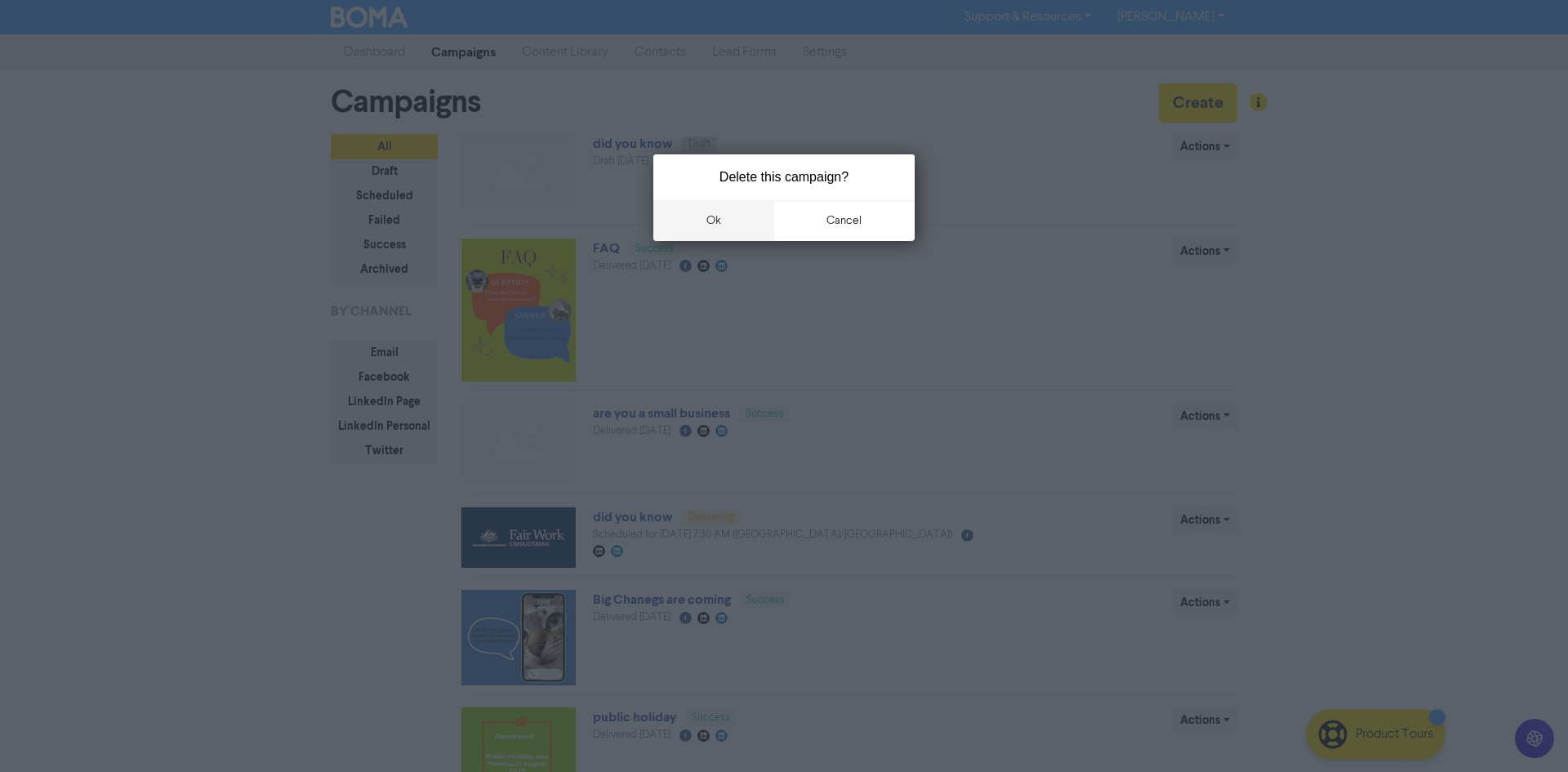
click at [700, 221] on button "ok" at bounding box center [714, 220] width 121 height 41
